Goal: Book appointment/travel/reservation

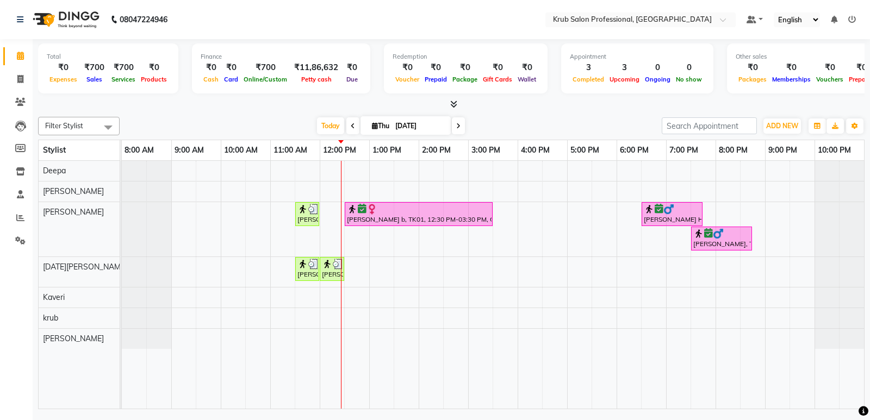
click at [382, 272] on div "[PERSON_NAME], TK05, 11:30 AM-12:00 PM, Hair Cut [DEMOGRAPHIC_DATA] Student [PE…" at bounding box center [493, 285] width 742 height 248
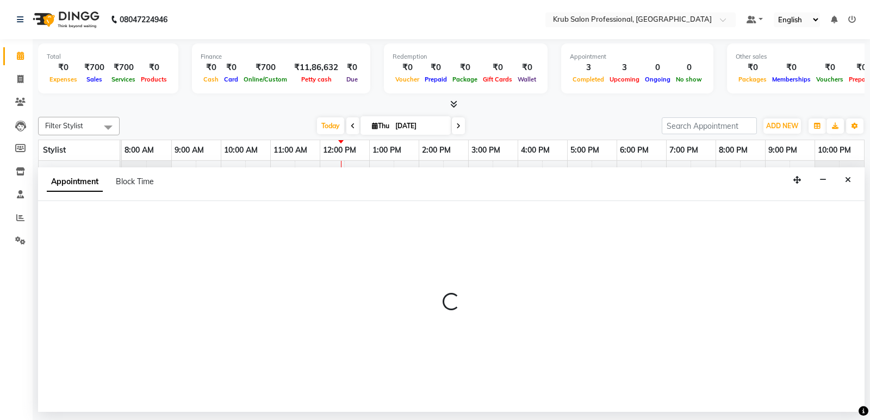
select select "88974"
select select "tentative"
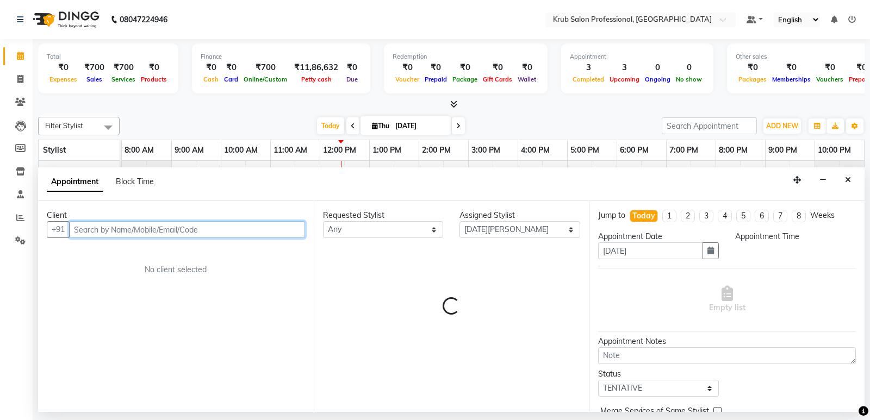
select select "780"
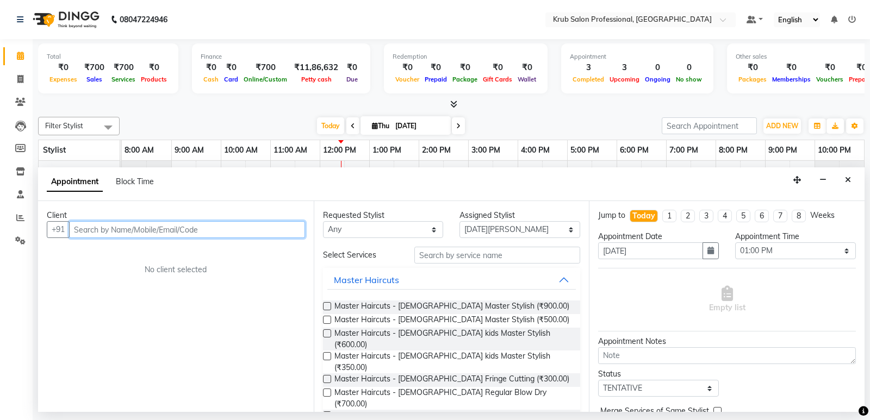
click at [96, 230] on input "text" at bounding box center [187, 229] width 236 height 17
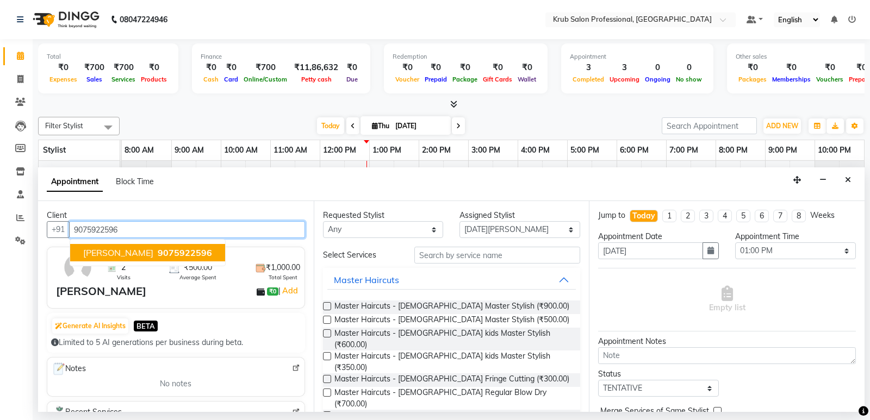
click at [158, 253] on span "9075922596" at bounding box center [185, 252] width 54 height 11
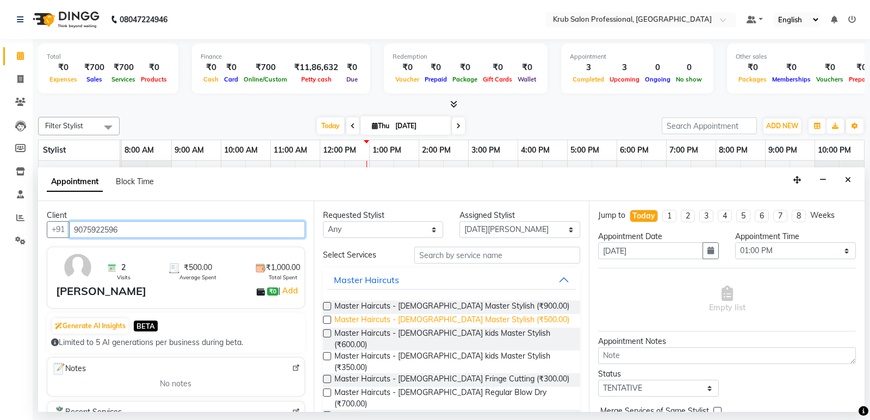
type input "9075922596"
click at [453, 315] on span "Master Haircuts - [DEMOGRAPHIC_DATA] Master Stylish (₹500.00)" at bounding box center [451, 321] width 235 height 14
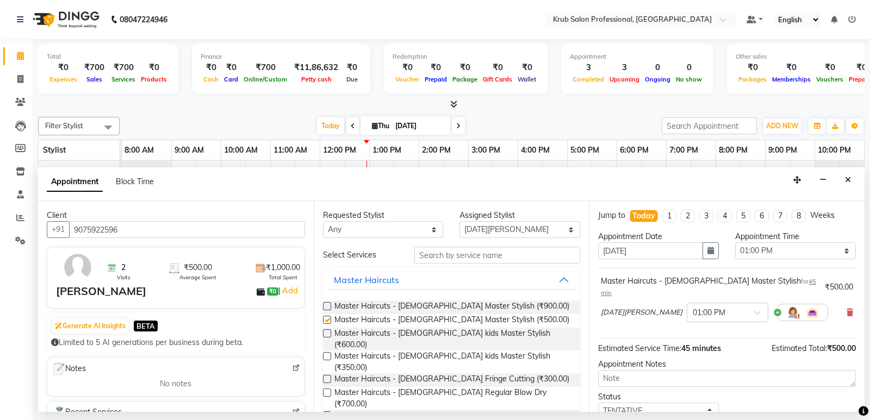
checkbox input "false"
click at [460, 255] on input "text" at bounding box center [497, 255] width 166 height 17
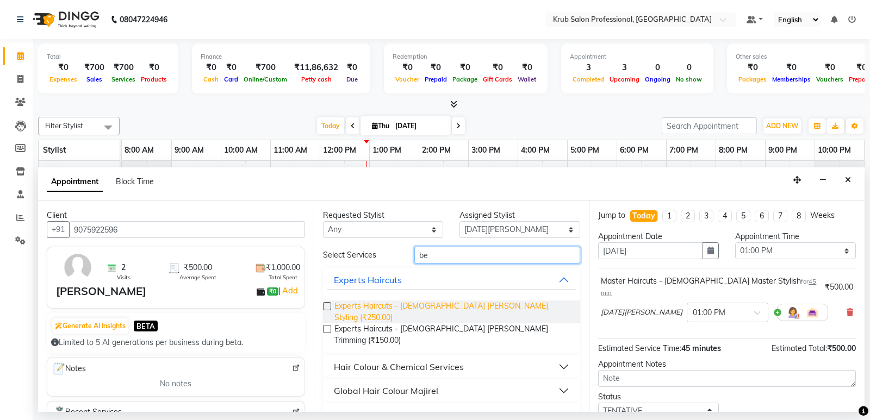
type input "be"
click at [467, 302] on span "Experts Haircuts - [DEMOGRAPHIC_DATA] [PERSON_NAME] Styling (₹250.00)" at bounding box center [453, 312] width 238 height 23
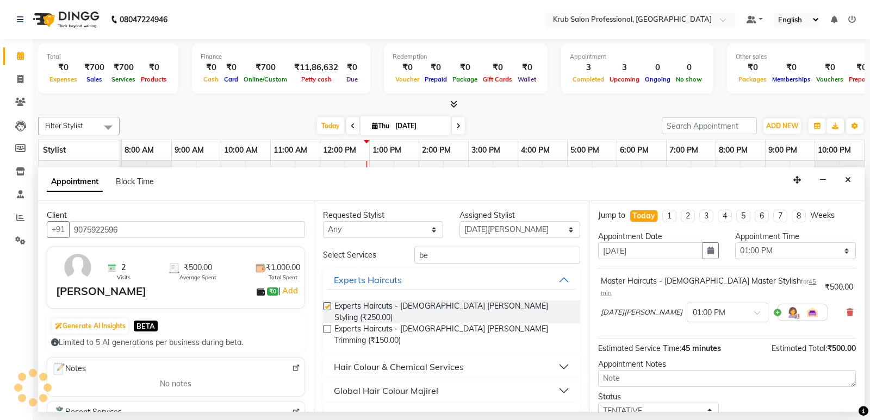
checkbox input "false"
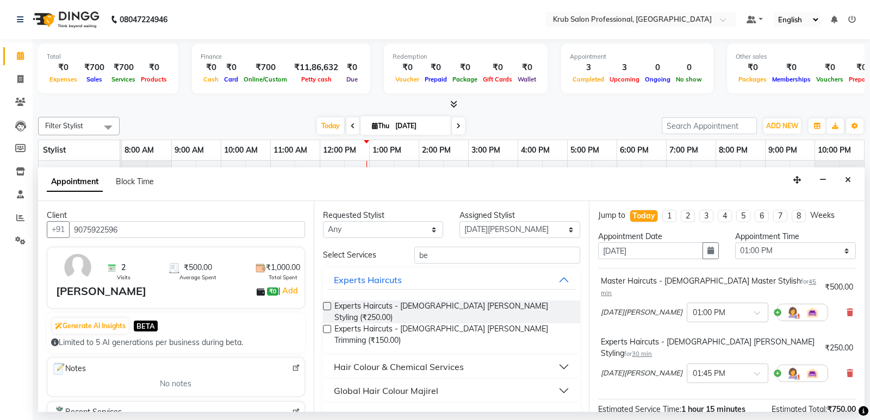
scroll to position [114, 0]
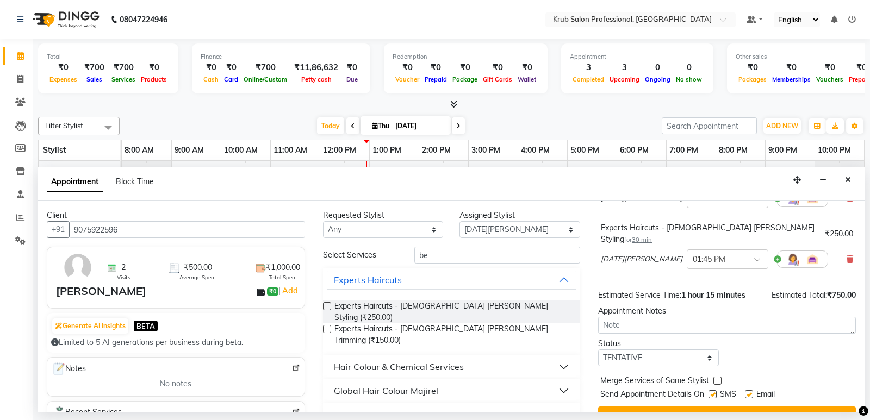
click at [753, 390] on label at bounding box center [749, 394] width 8 height 8
click at [752, 392] on input "checkbox" at bounding box center [748, 395] width 7 height 7
checkbox input "false"
click at [716, 390] on label at bounding box center [712, 394] width 8 height 8
click at [715, 392] on input "checkbox" at bounding box center [711, 395] width 7 height 7
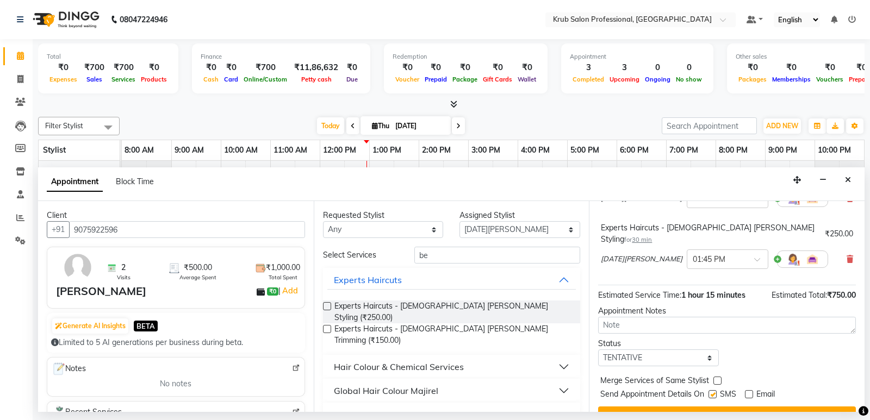
checkbox input "false"
click at [723, 407] on button "Book" at bounding box center [727, 417] width 258 height 20
